Goal: Transaction & Acquisition: Purchase product/service

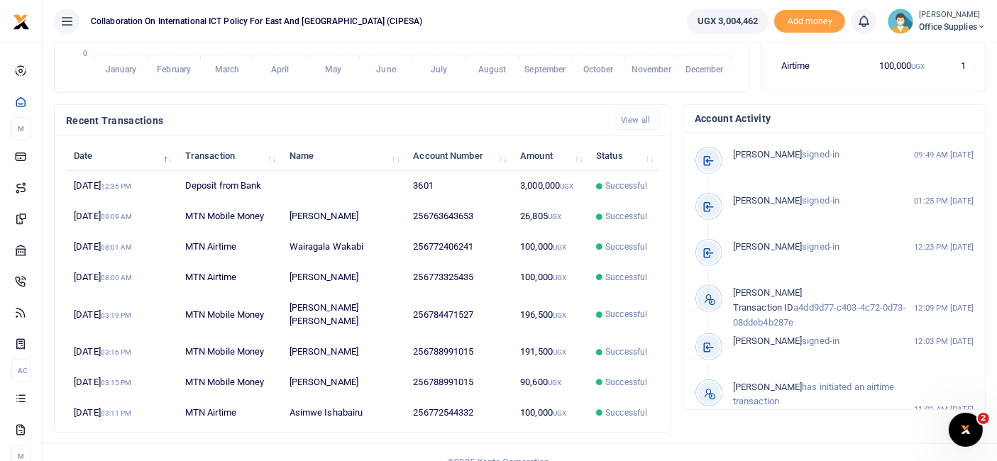
scroll to position [382, 0]
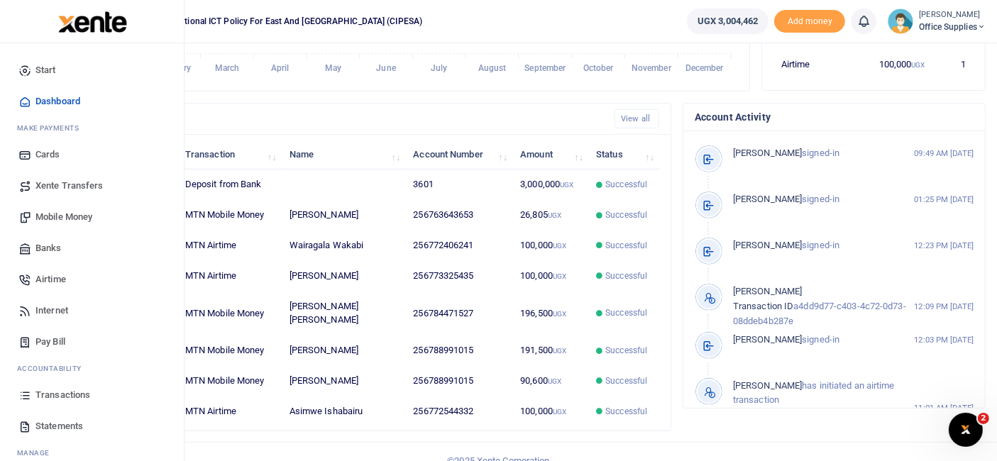
click at [65, 214] on span "Mobile Money" at bounding box center [63, 217] width 57 height 14
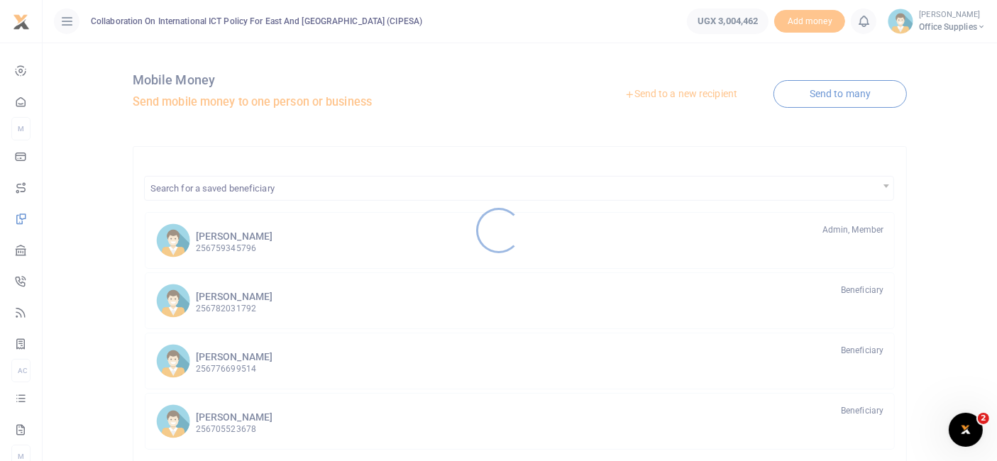
scroll to position [279, 0]
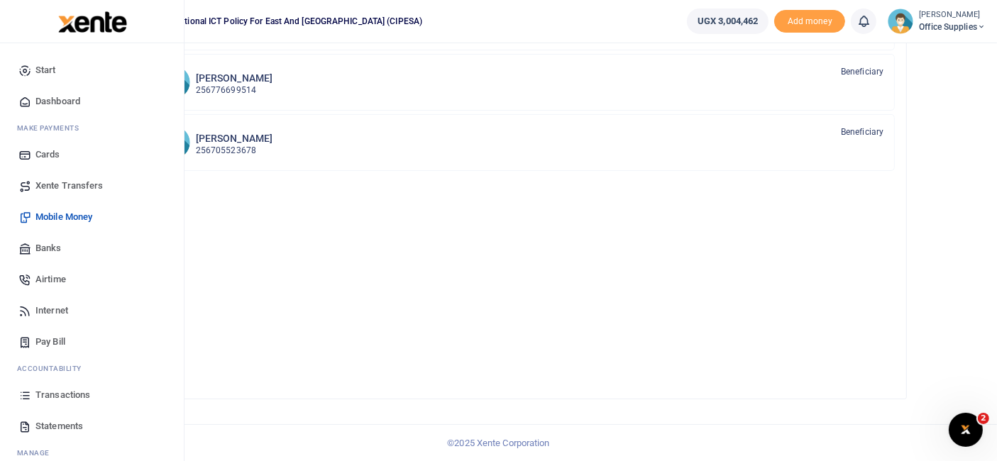
click at [66, 216] on span "Mobile Money" at bounding box center [63, 217] width 57 height 14
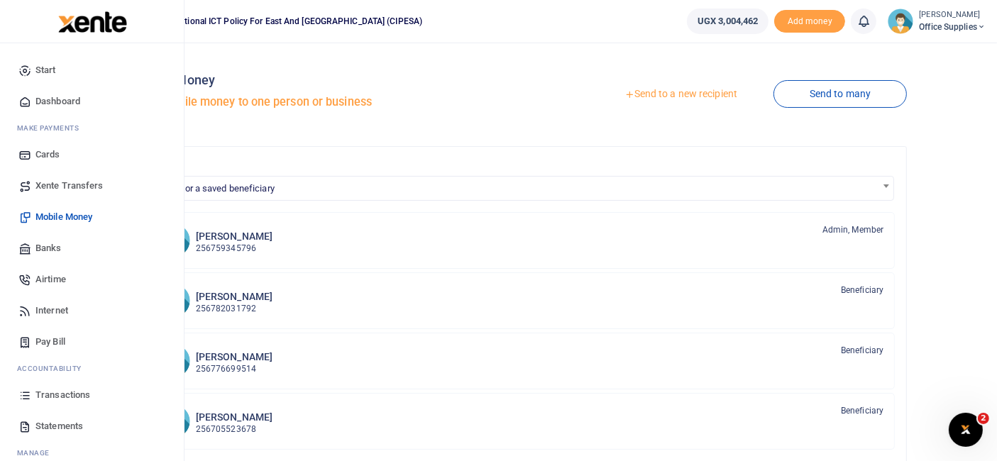
click at [60, 395] on span "Transactions" at bounding box center [62, 395] width 55 height 14
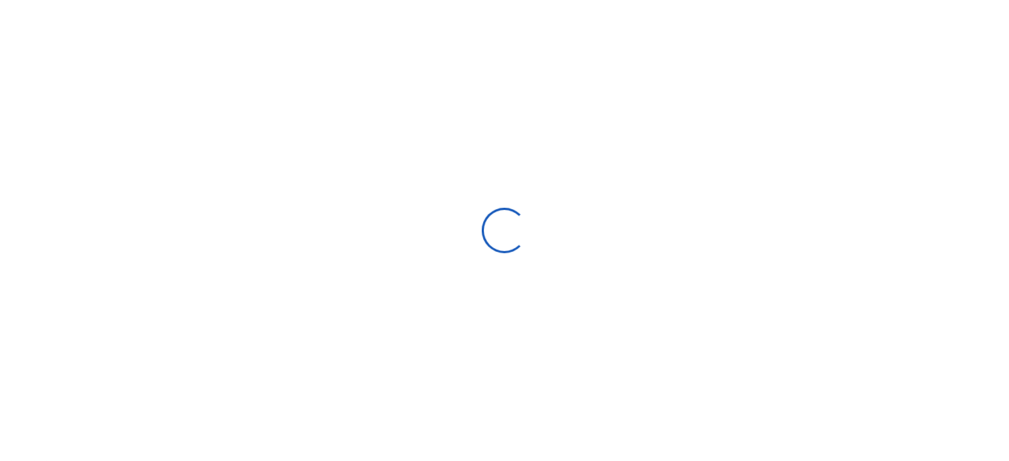
click at [60, 395] on div at bounding box center [504, 230] width 1009 height 461
select select
type input "08/07/2025 - 09/05/2025"
click at [60, 395] on div at bounding box center [504, 230] width 1009 height 461
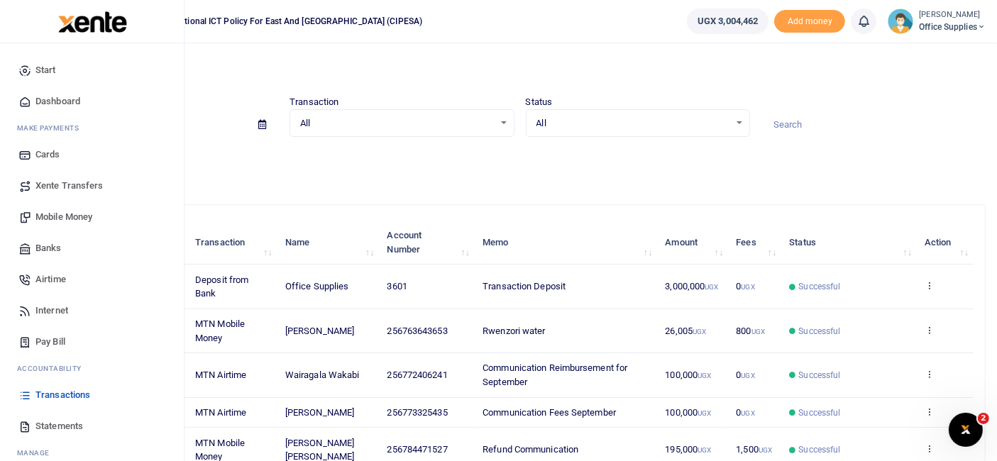
click at [72, 215] on span "Mobile Money" at bounding box center [63, 217] width 57 height 14
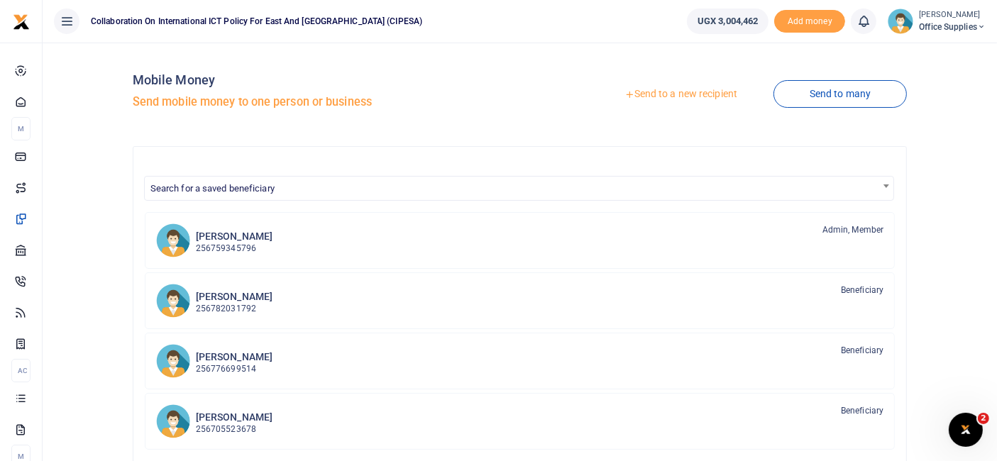
click at [659, 86] on link "Send to a new recipient" at bounding box center [680, 95] width 185 height 26
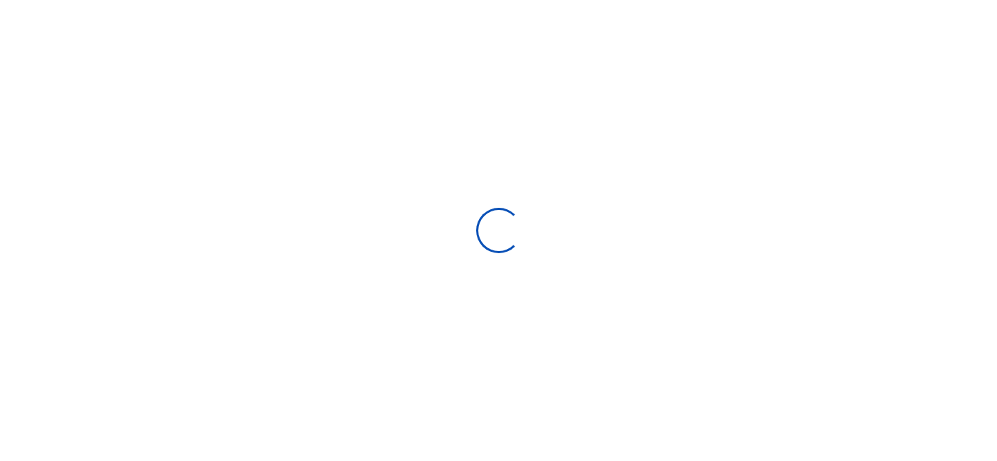
select select
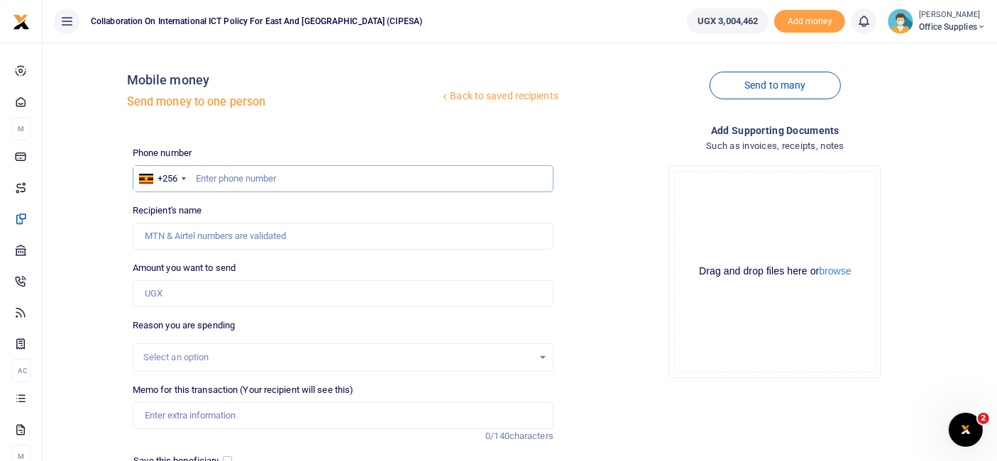
click at [233, 182] on input "text" at bounding box center [343, 178] width 421 height 27
type input "0755382553"
type input "[PERSON_NAME]"
type input "0755382553"
click at [177, 294] on input "Amount you want to send" at bounding box center [343, 293] width 421 height 27
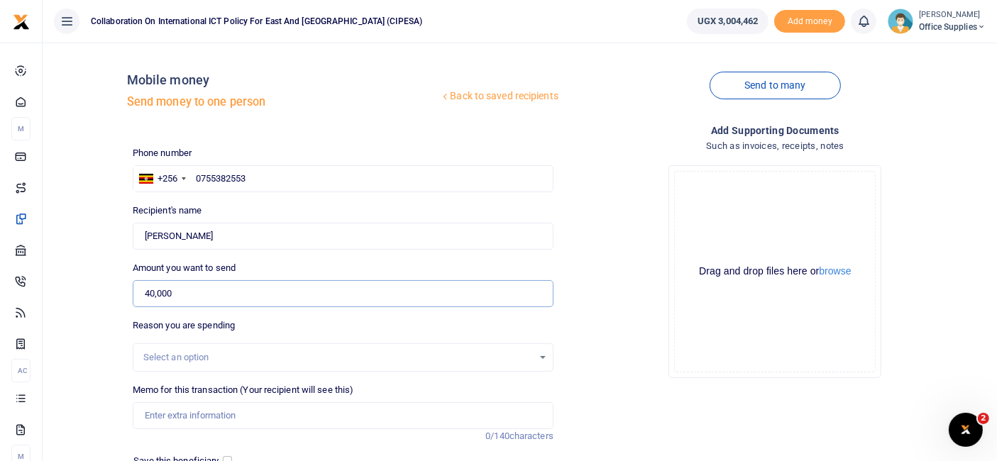
scroll to position [152, 0]
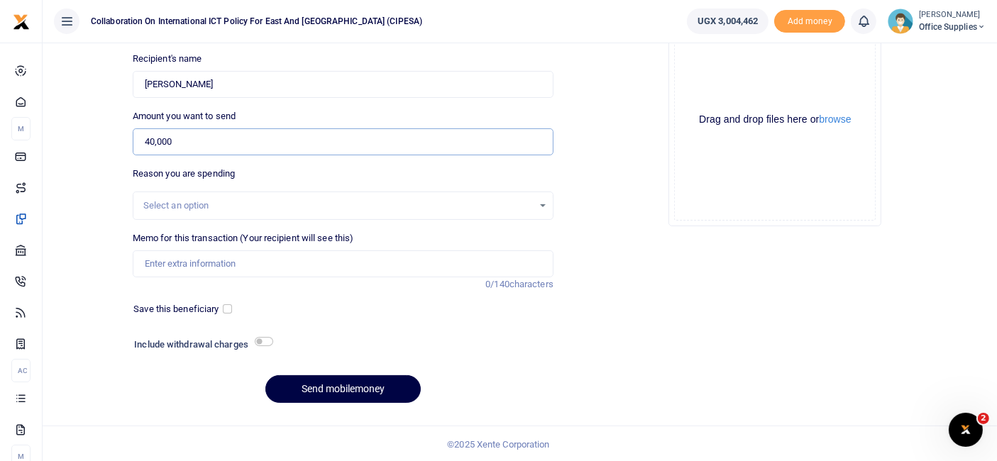
type input "40,000"
click at [537, 206] on div "Select an option" at bounding box center [342, 206] width 419 height 16
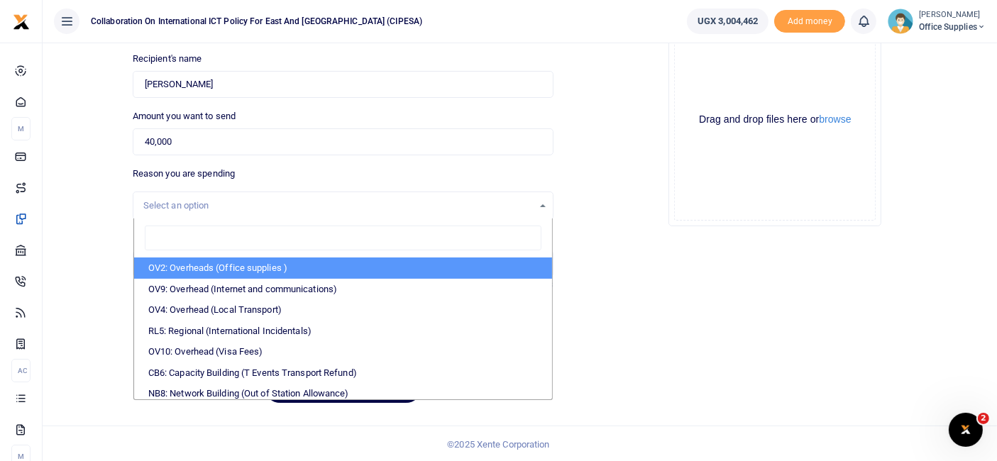
click at [282, 262] on li "OV2: Overheads (Office supplies )" at bounding box center [343, 268] width 418 height 21
select select "45"
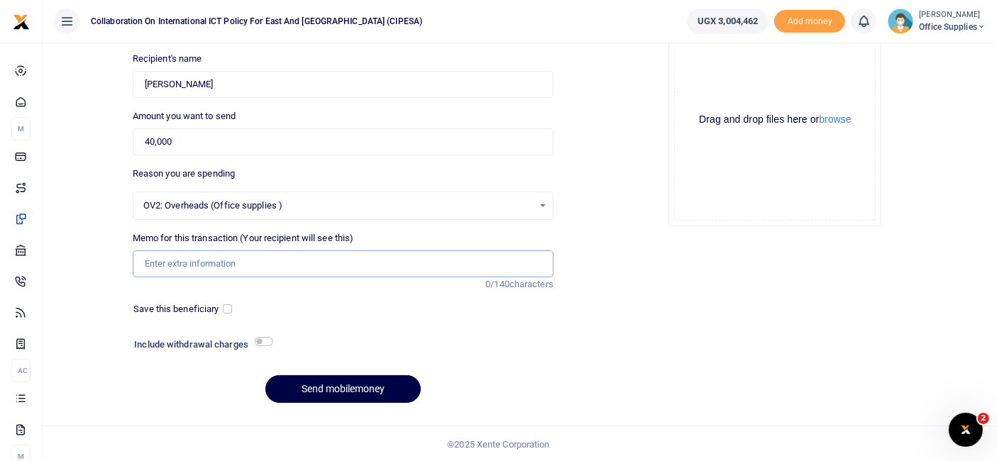
click at [219, 270] on input "Memo for this transaction (Your recipient will see this)" at bounding box center [343, 263] width 421 height 27
type input "Stationary"
click at [229, 309] on input "checkbox" at bounding box center [227, 308] width 9 height 9
checkbox input "true"
click at [342, 392] on button "Send mobilemoney" at bounding box center [342, 389] width 155 height 28
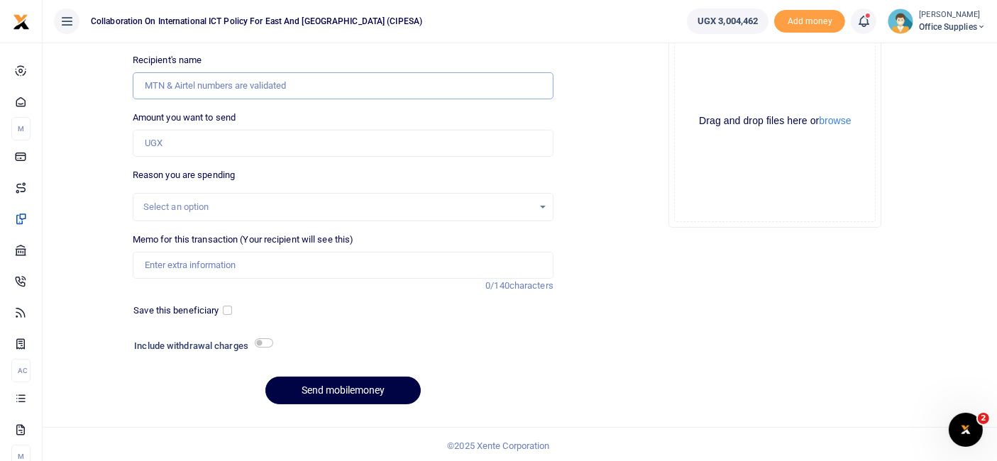
click at [194, 89] on input "Recipient's name" at bounding box center [343, 85] width 421 height 27
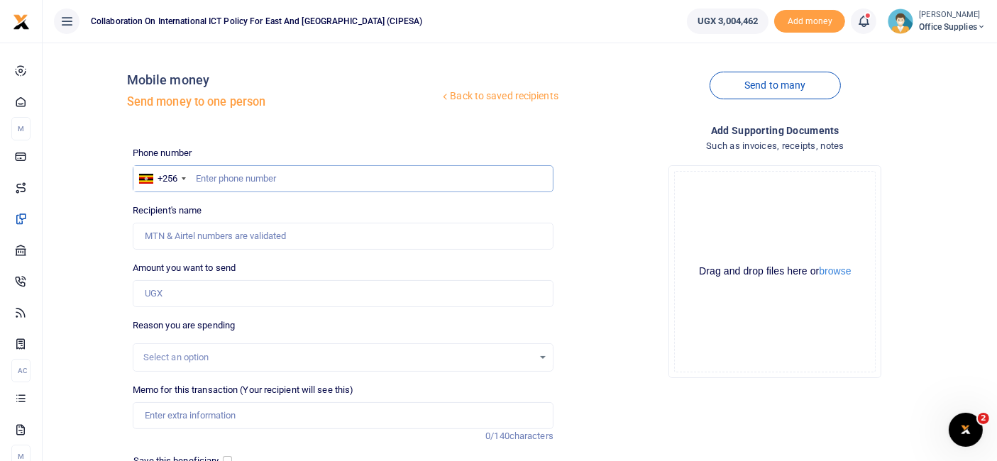
click at [221, 169] on input "text" at bounding box center [343, 178] width 421 height 27
type input "0763043653"
type input "Mahil Ibrahim Umelhassan"
click at [221, 177] on input "0763043653" at bounding box center [343, 178] width 421 height 27
type input "076343653"
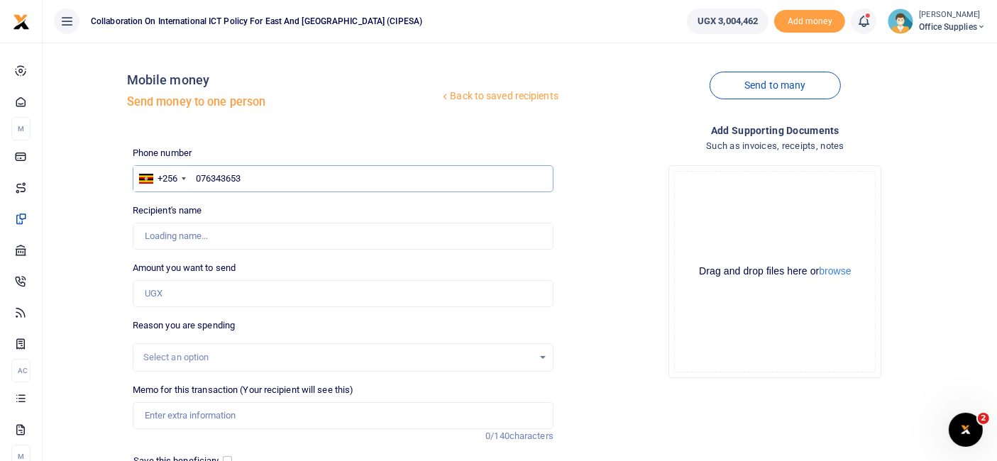
type input "0763643653"
type input "Sarah Nakiyoka"
type input "0763643653"
click at [178, 294] on input "Amount you want to send" at bounding box center [343, 293] width 421 height 27
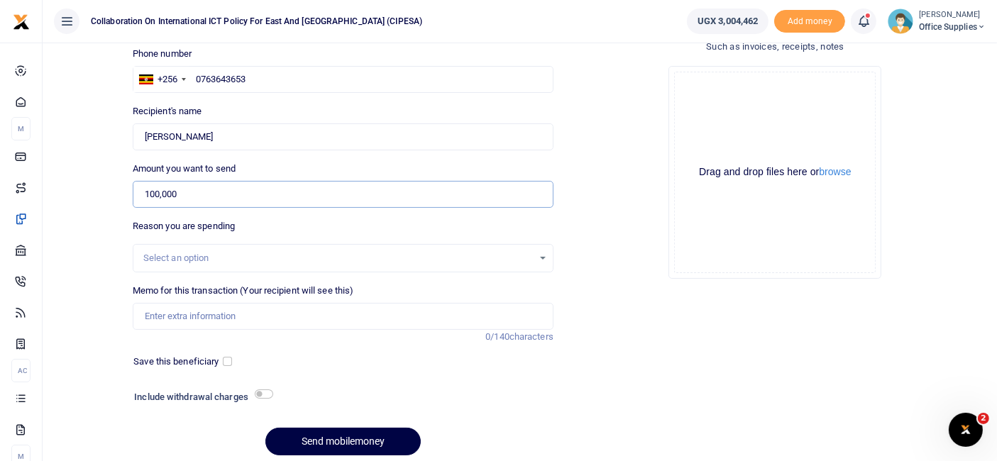
scroll to position [102, 0]
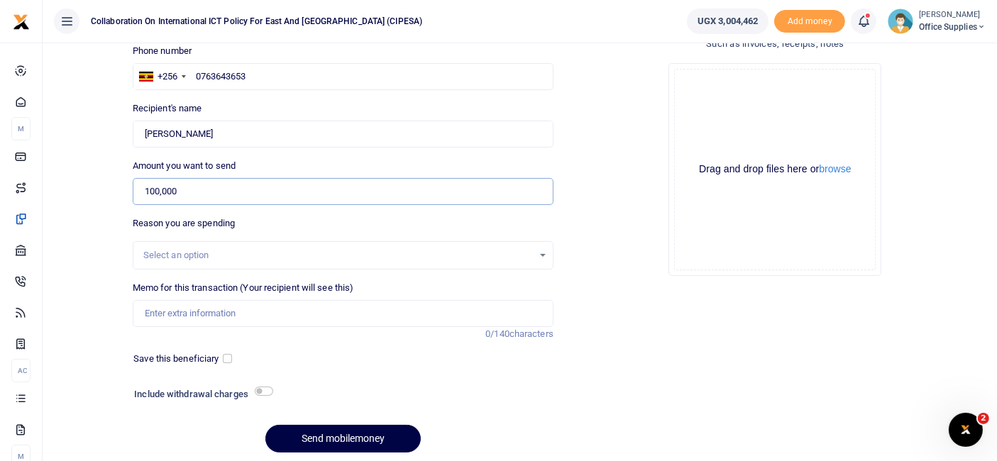
type input "100,000"
click at [505, 250] on div "Select an option" at bounding box center [338, 255] width 390 height 14
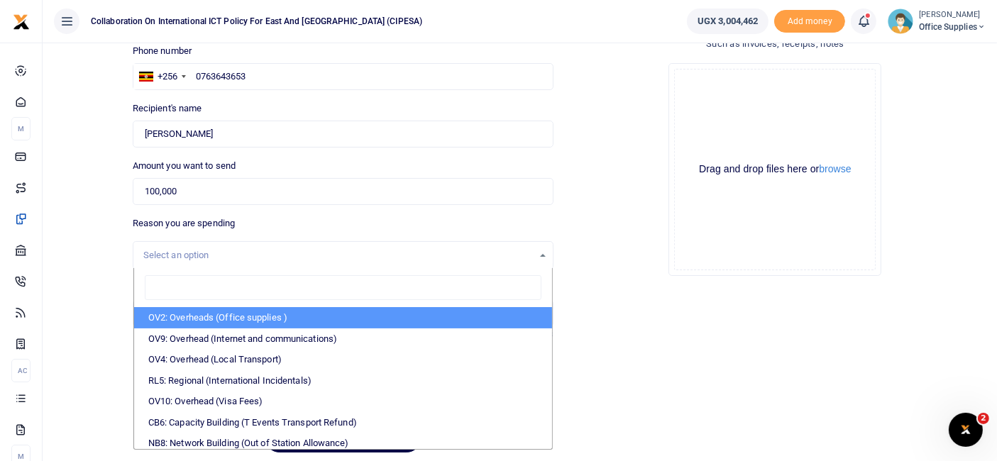
click at [251, 313] on li "OV2: Overheads (Office supplies )" at bounding box center [343, 317] width 418 height 21
select select "45"
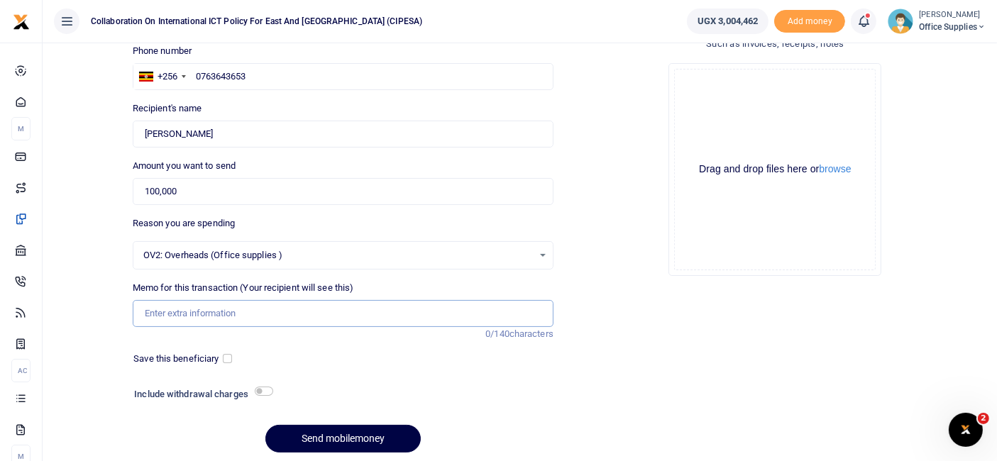
click at [196, 309] on input "Memo for this transaction (Your recipient will see this)" at bounding box center [343, 313] width 421 height 27
click at [170, 314] on input "Office Cleaning" at bounding box center [343, 313] width 421 height 27
type input "Office General Cleaning"
click at [226, 358] on input "checkbox" at bounding box center [227, 358] width 9 height 9
checkbox input "true"
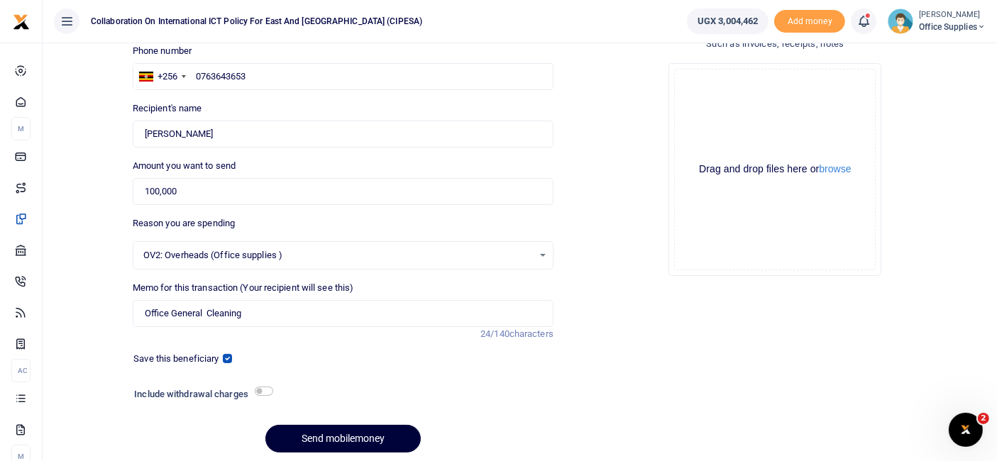
click at [365, 436] on button "Send mobilemoney" at bounding box center [342, 439] width 155 height 28
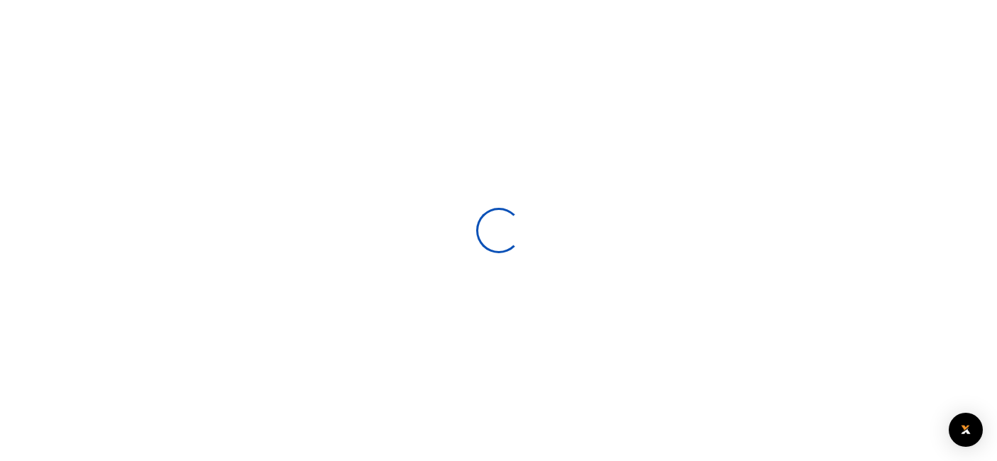
scroll to position [102, 0]
select select
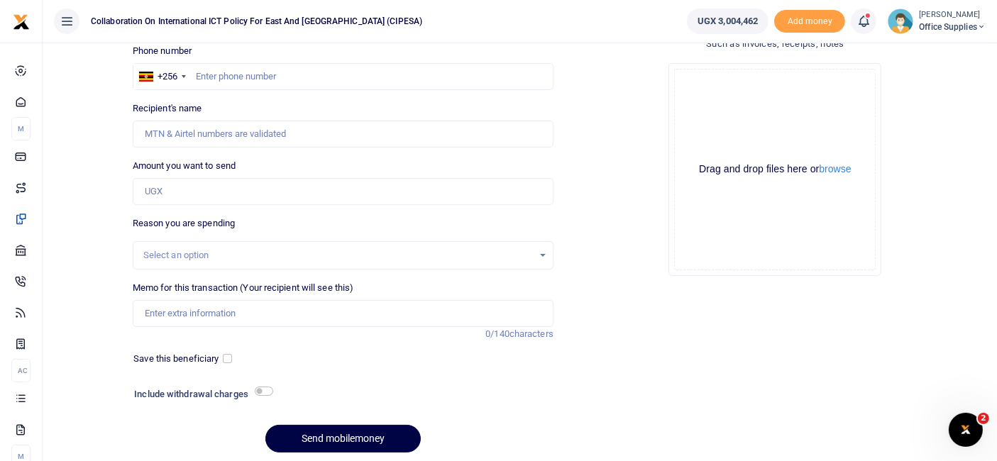
scroll to position [0, 0]
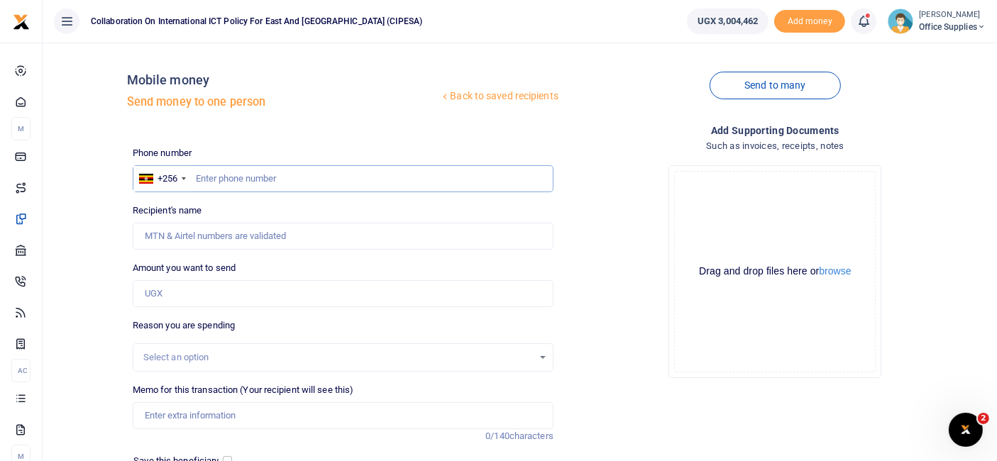
click at [241, 184] on input "text" at bounding box center [343, 178] width 421 height 27
type input "0788991015"
type input "[PERSON_NAME]"
type input "0788991015"
click at [184, 294] on input "Amount you want to send" at bounding box center [343, 293] width 421 height 27
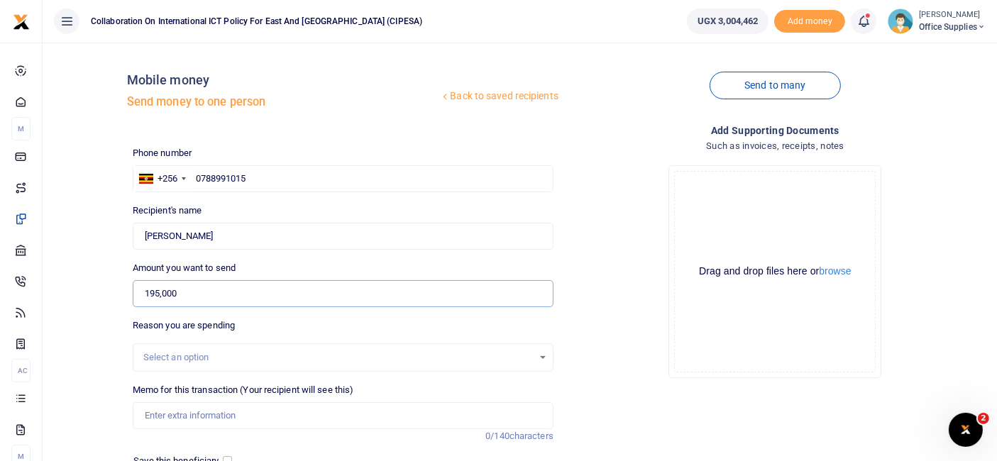
scroll to position [152, 0]
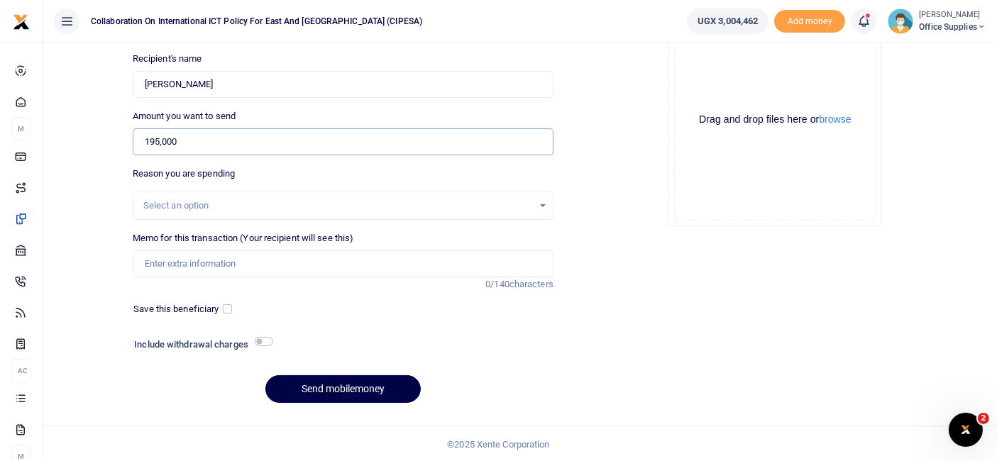
type input "195,000"
click at [531, 204] on div "Select an option" at bounding box center [338, 206] width 390 height 14
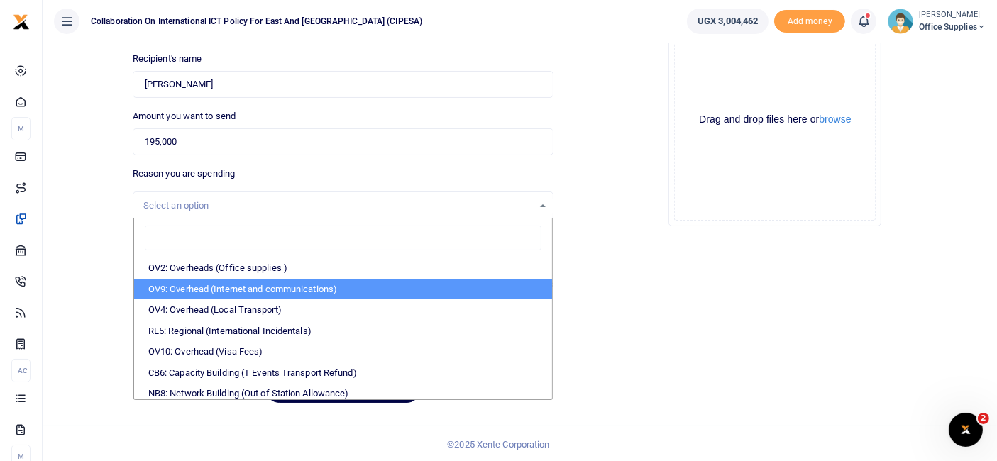
click at [270, 286] on li "OV9: Overhead (Internet and communications)" at bounding box center [343, 289] width 418 height 21
select select "74"
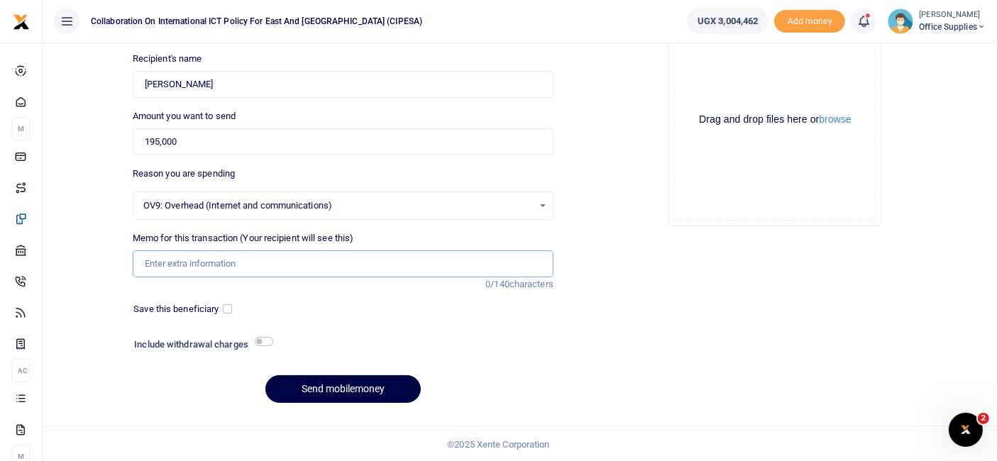
click at [202, 260] on input "Memo for this transaction (Your recipient will see this)" at bounding box center [343, 263] width 421 height 27
type input "Communication Reimbursement"
click at [615, 55] on div "Drop your files here Drag and drop files here or browse Powered by Uppy" at bounding box center [775, 120] width 421 height 236
click at [226, 309] on input "checkbox" at bounding box center [227, 308] width 9 height 9
checkbox input "true"
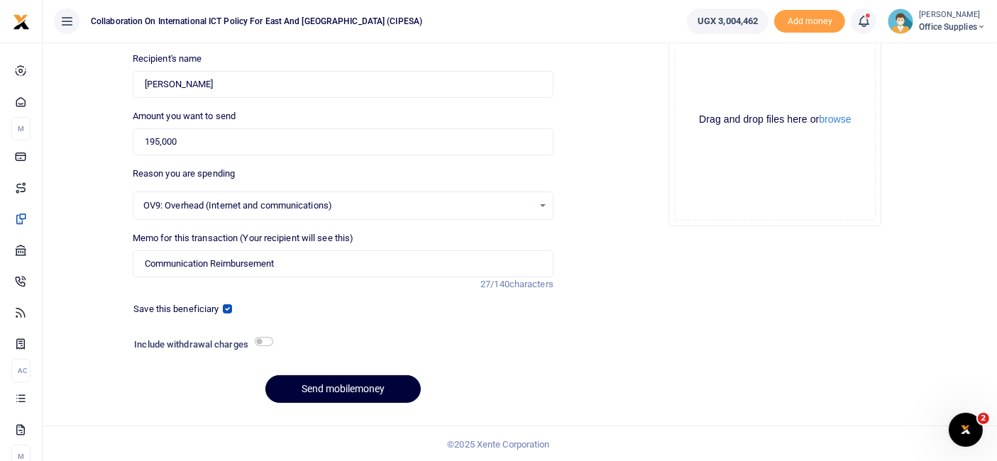
click at [367, 380] on button "Send mobilemoney" at bounding box center [342, 389] width 155 height 28
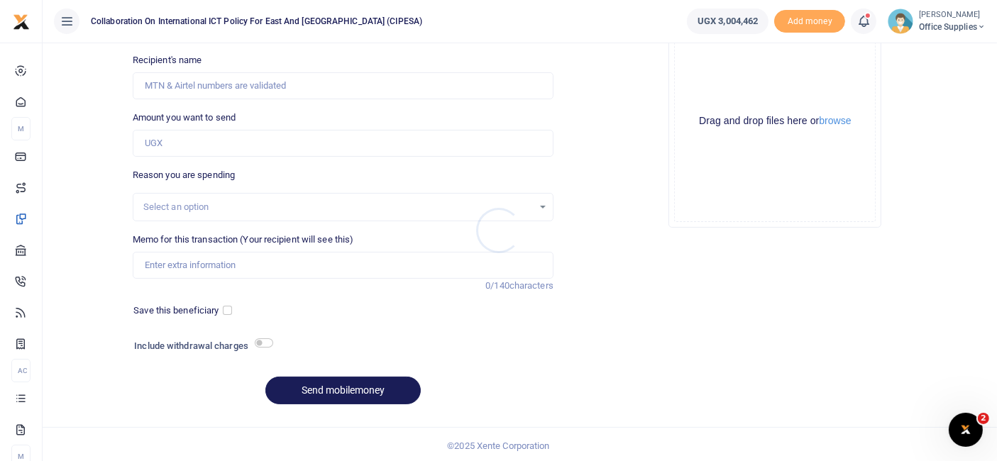
click at [367, 380] on div at bounding box center [498, 230] width 997 height 461
